Goal: Book appointment/travel/reservation

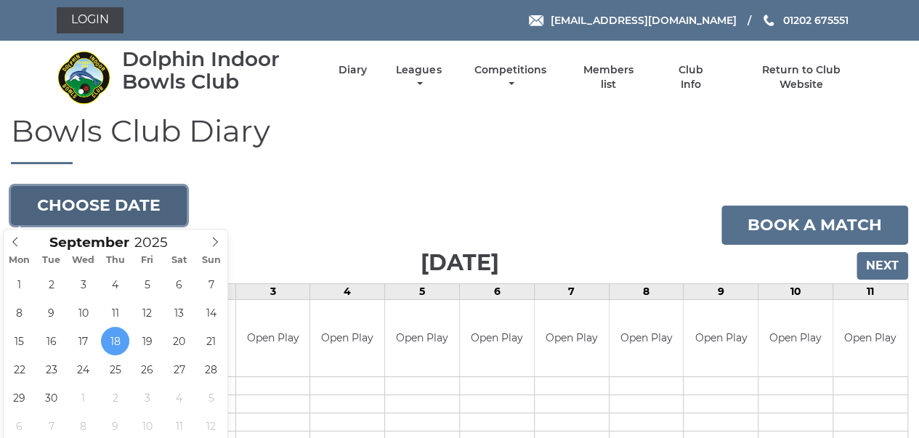
click at [138, 200] on button "Choose date" at bounding box center [99, 205] width 176 height 39
type input "[DATE]"
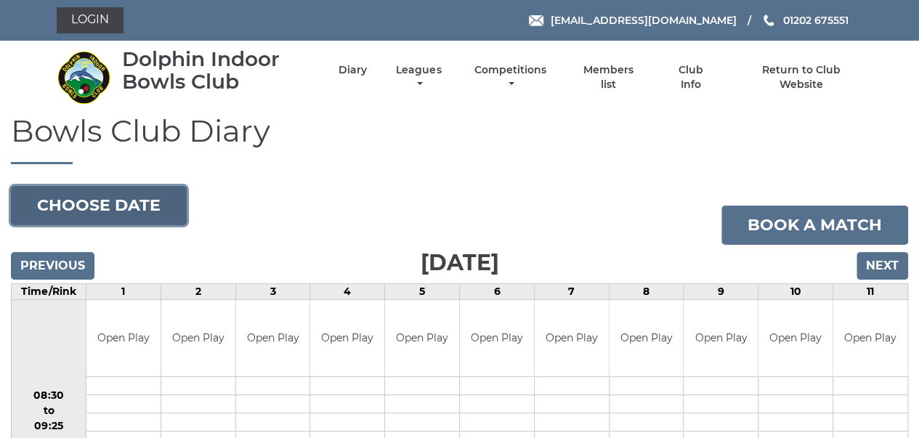
click at [118, 194] on button "Choose date" at bounding box center [99, 205] width 176 height 39
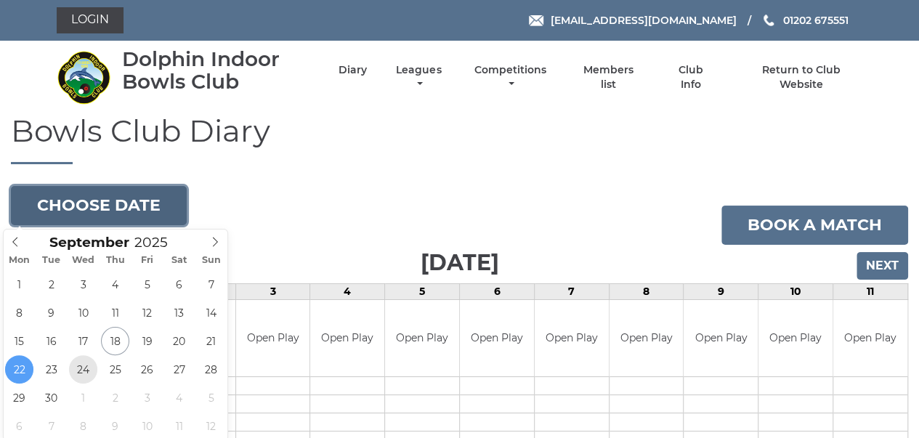
type input "[DATE]"
click at [116, 211] on button "Choose date" at bounding box center [99, 205] width 176 height 39
type input "2025-09-29"
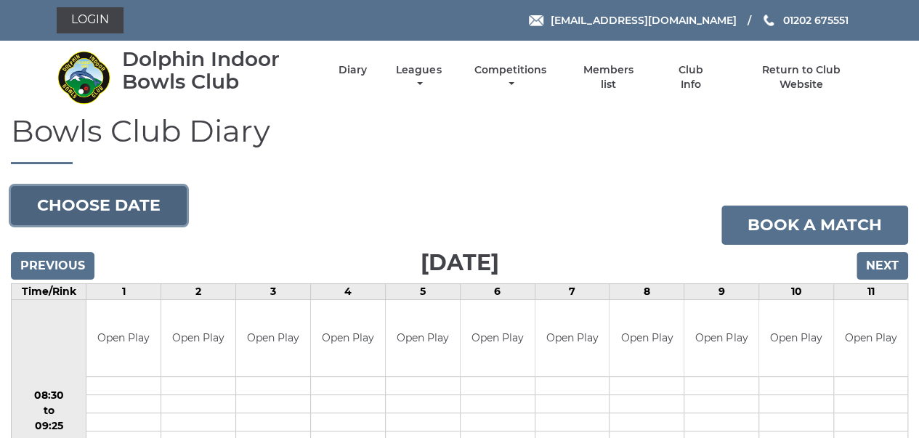
click at [163, 207] on button "Choose date" at bounding box center [99, 205] width 176 height 39
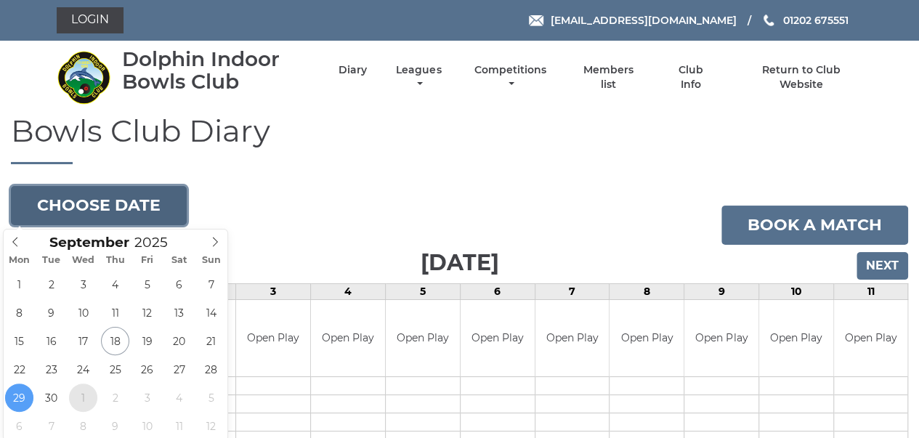
type input "2025-10-01"
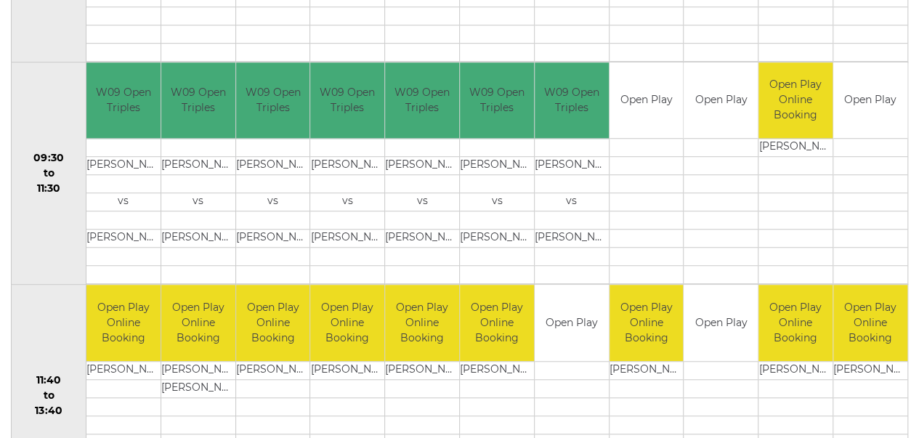
scroll to position [469, 0]
